Goal: Check status: Check status

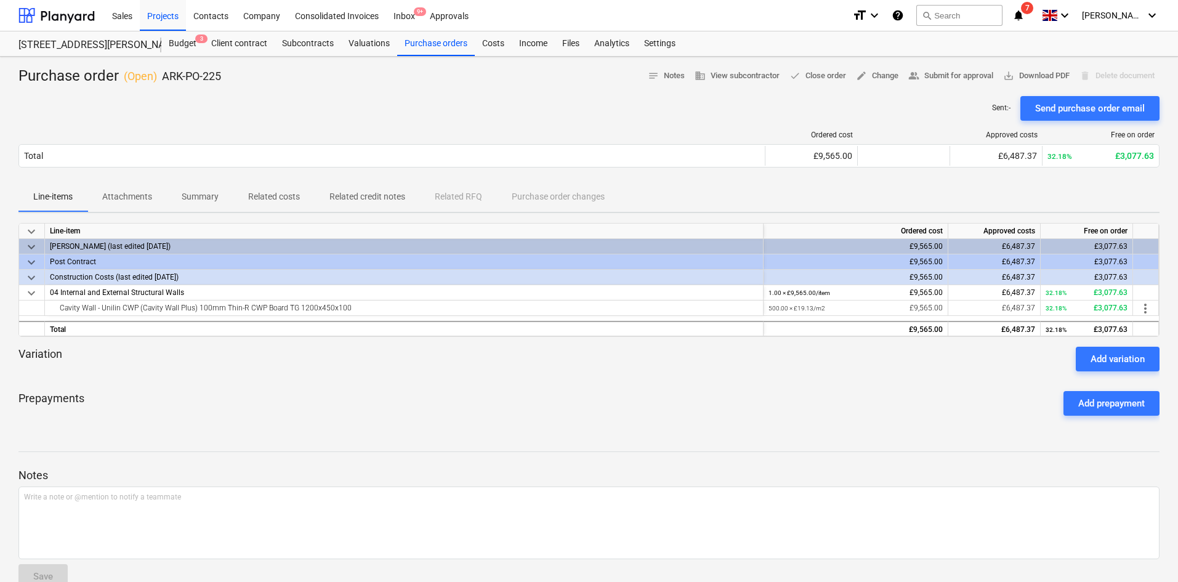
click at [320, 304] on div "Cavity Wall - Unilin CWP (Cavity Wall Plus) 100mm Thin-R CWP Board TG 1200x450x…" at bounding box center [404, 307] width 708 height 15
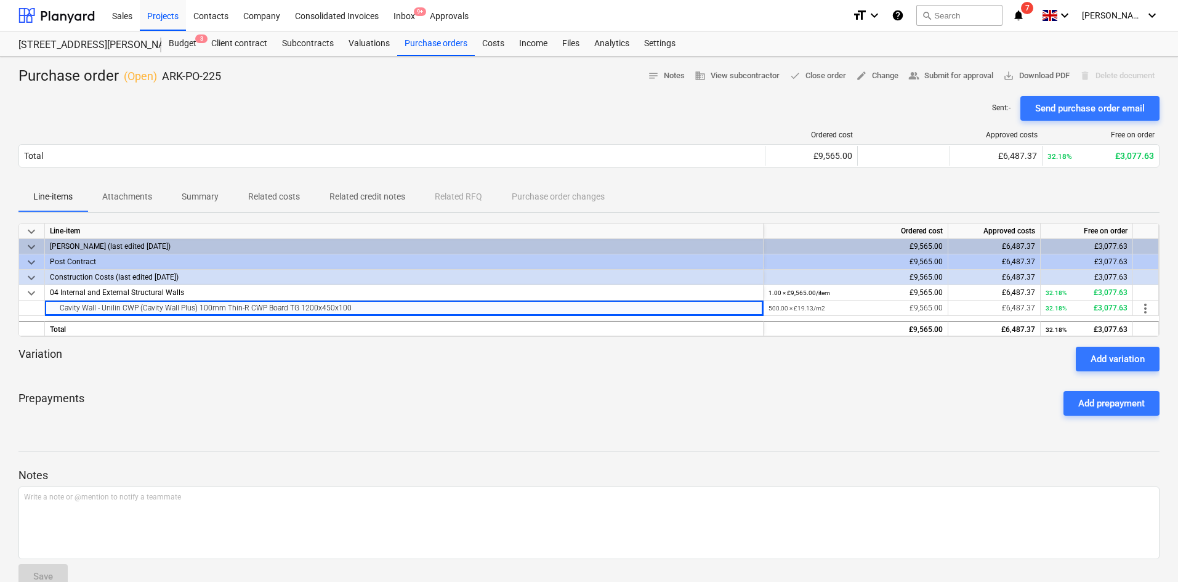
click at [324, 291] on div "04 Internal and External Structural Walls" at bounding box center [404, 292] width 718 height 15
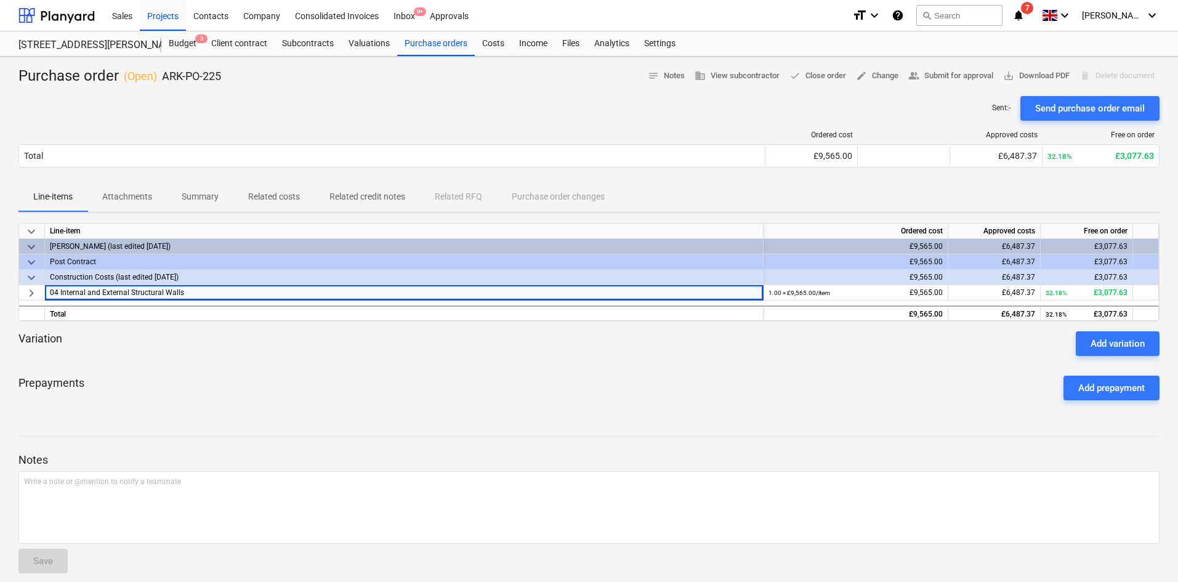
click at [324, 291] on div "04 Internal and External Structural Walls" at bounding box center [404, 292] width 718 height 15
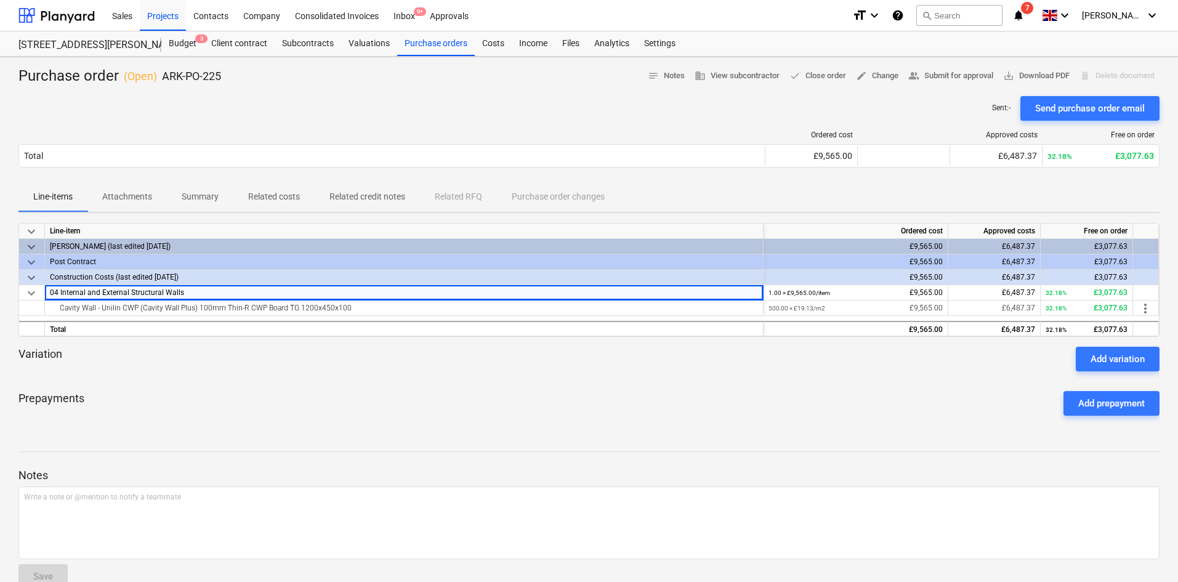
click at [412, 310] on div "Cavity Wall - Unilin CWP (Cavity Wall Plus) 100mm Thin-R CWP Board TG 1200x450x…" at bounding box center [404, 307] width 708 height 15
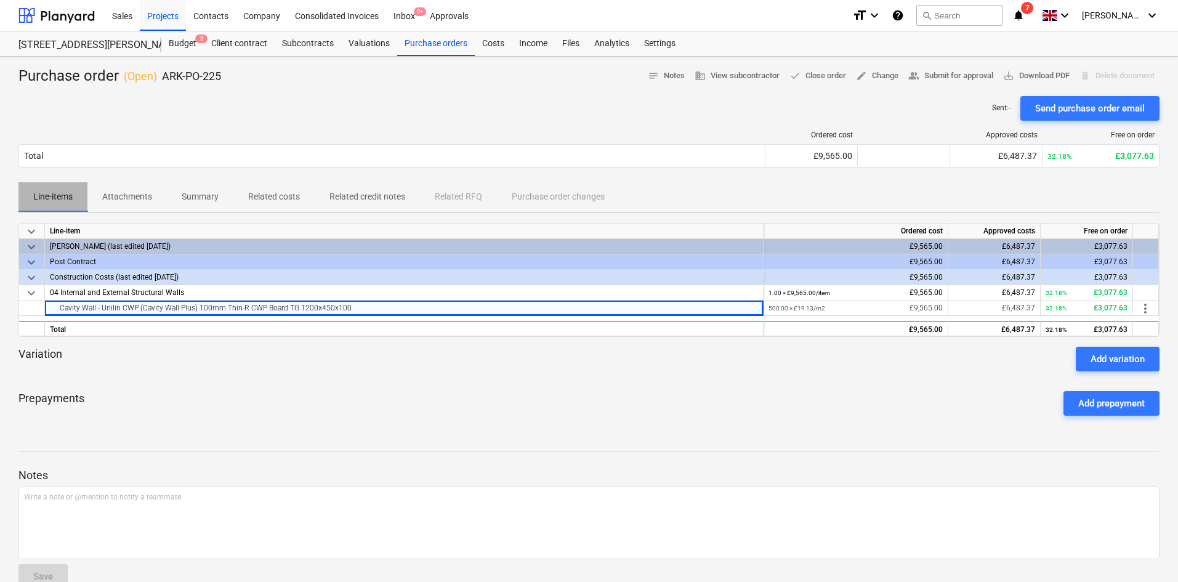
click at [84, 203] on span "Line-items" at bounding box center [52, 197] width 69 height 20
click at [116, 207] on span "Attachments" at bounding box center [126, 197] width 79 height 20
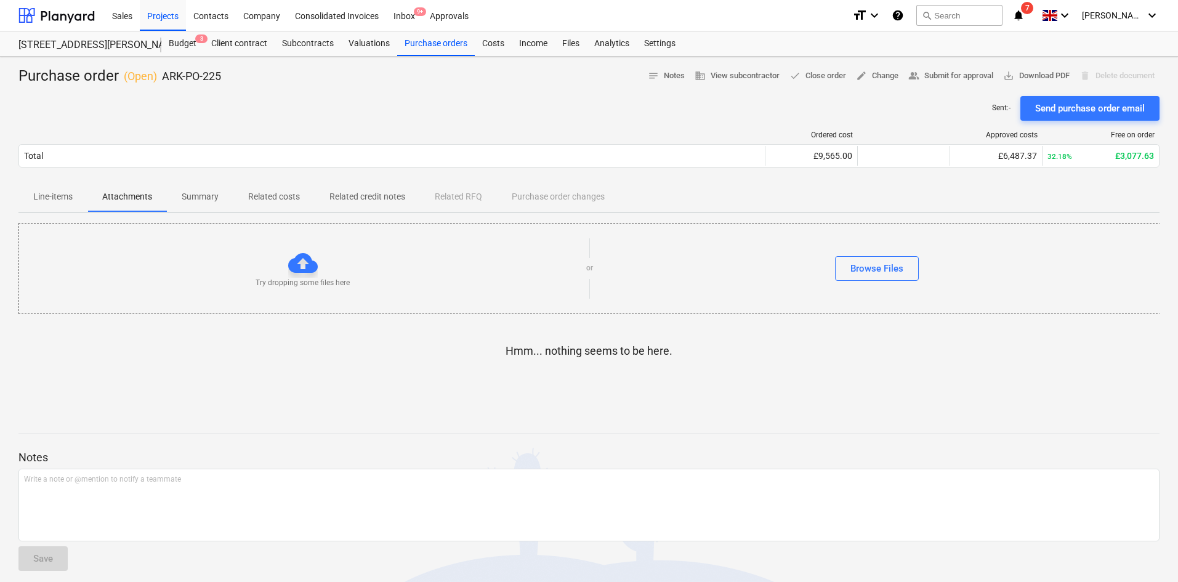
click at [44, 203] on p "Line-items" at bounding box center [52, 196] width 39 height 13
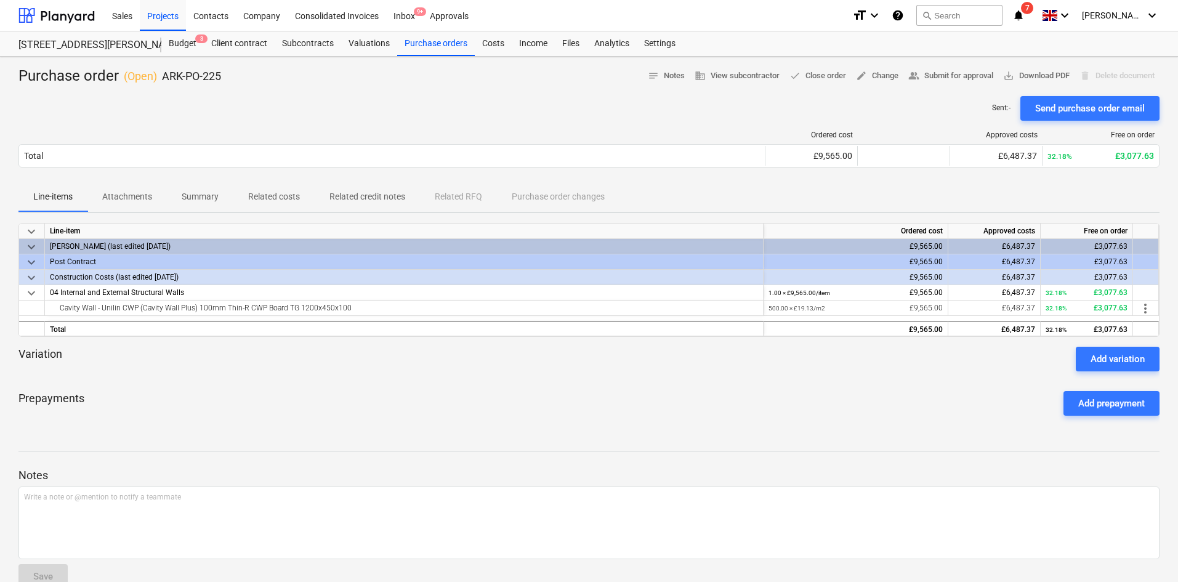
click at [278, 313] on div "Cavity Wall - Unilin CWP (Cavity Wall Plus) 100mm Thin-R CWP Board TG 1200x450x…" at bounding box center [404, 307] width 708 height 15
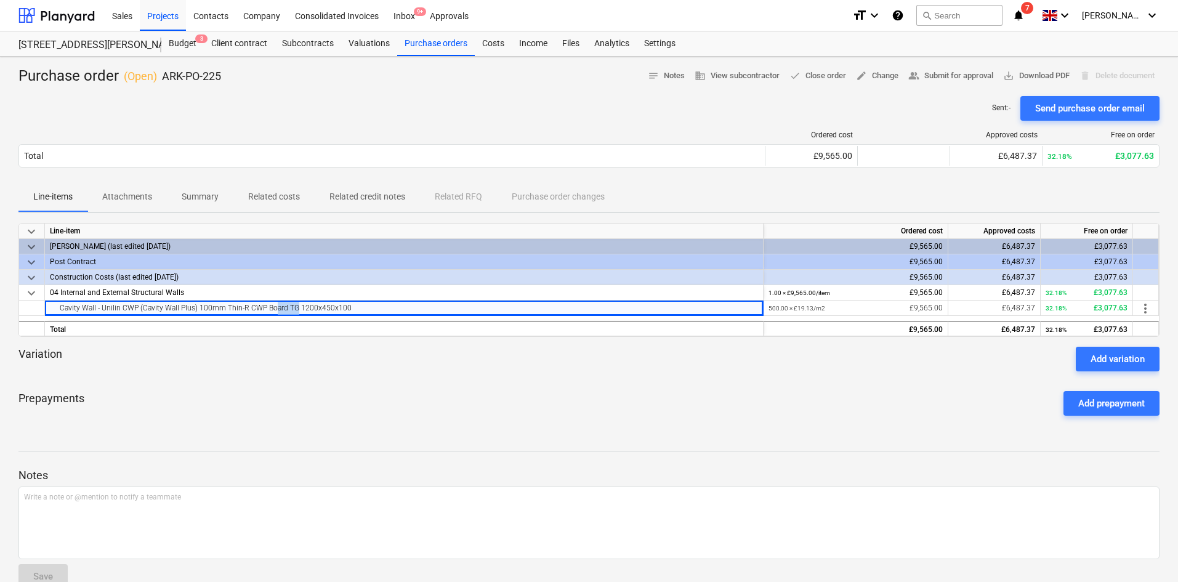
click at [278, 313] on div "Cavity Wall - Unilin CWP (Cavity Wall Plus) 100mm Thin-R CWP Board TG 1200x450x…" at bounding box center [404, 307] width 708 height 15
click at [392, 328] on div "Total" at bounding box center [404, 328] width 718 height 15
